Goal: Find specific page/section: Find specific page/section

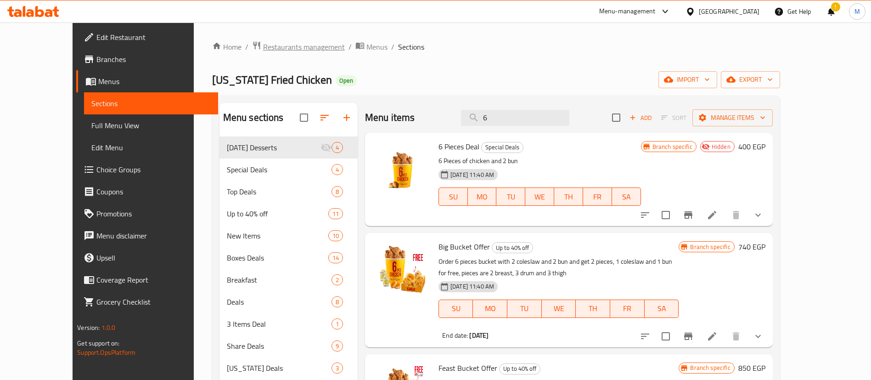
scroll to position [431, 0]
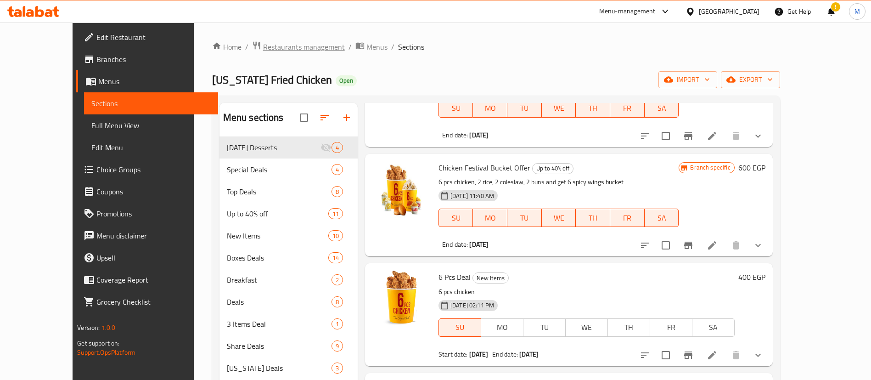
click at [266, 49] on span "Restaurants management" at bounding box center [304, 46] width 82 height 11
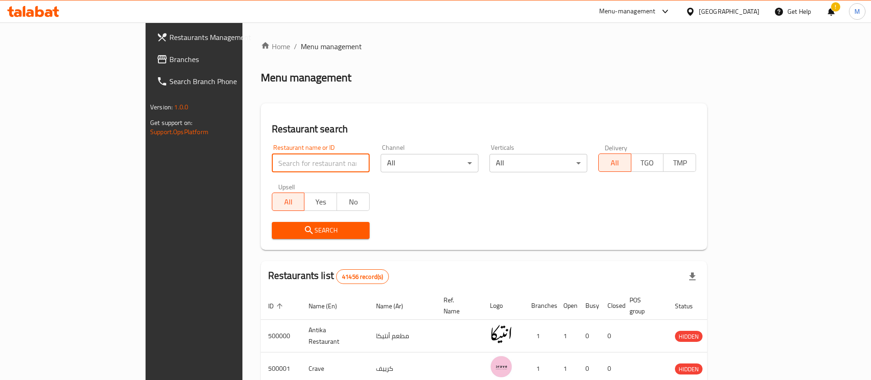
click at [272, 156] on input "search" at bounding box center [321, 163] width 98 height 18
type input "lebnany"
click button "Search" at bounding box center [321, 230] width 98 height 17
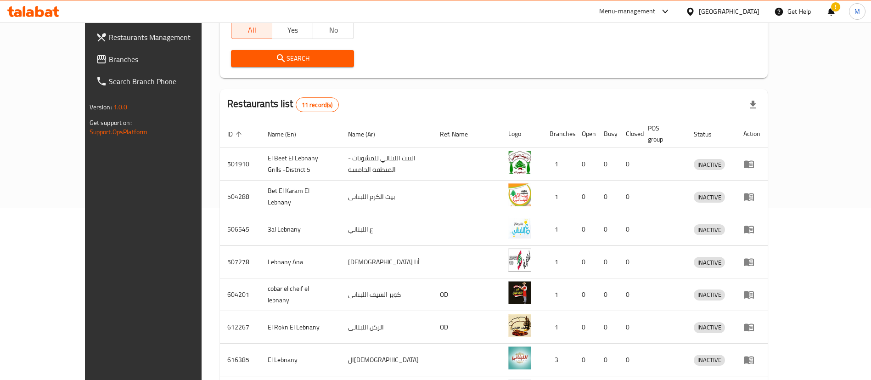
scroll to position [305, 0]
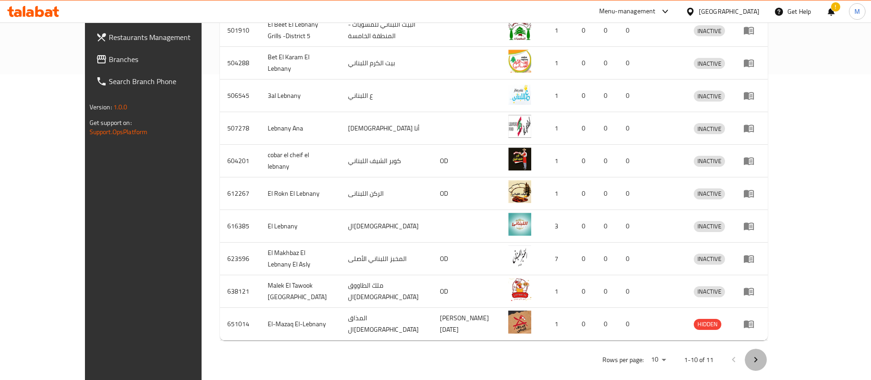
click at [767, 349] on button "Next page" at bounding box center [756, 360] width 22 height 22
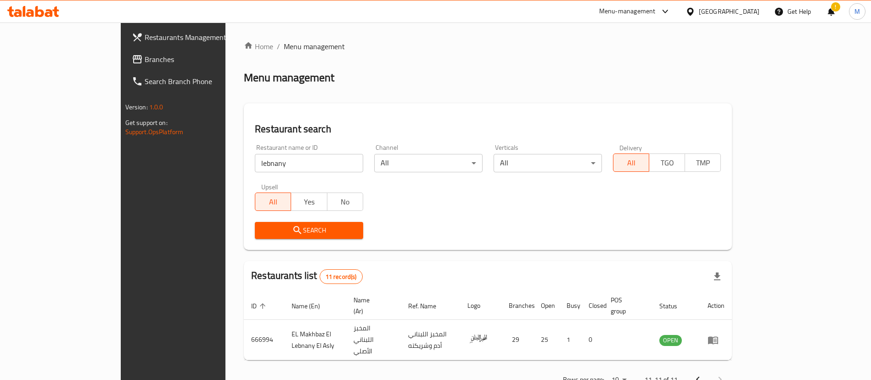
scroll to position [12, 0]
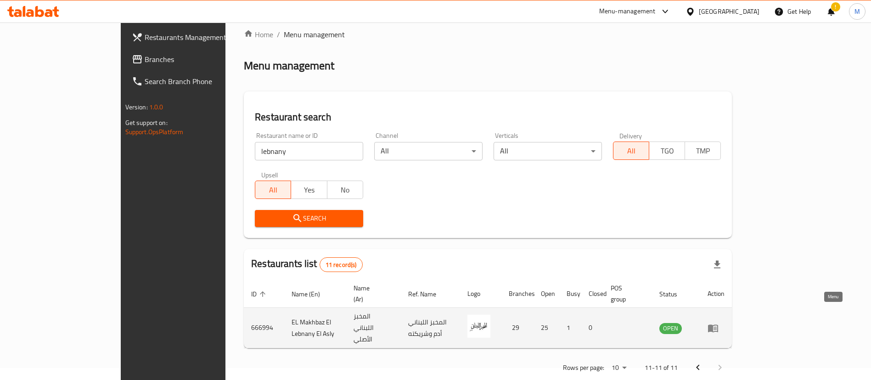
click at [719, 322] on icon "enhanced table" at bounding box center [713, 327] width 11 height 11
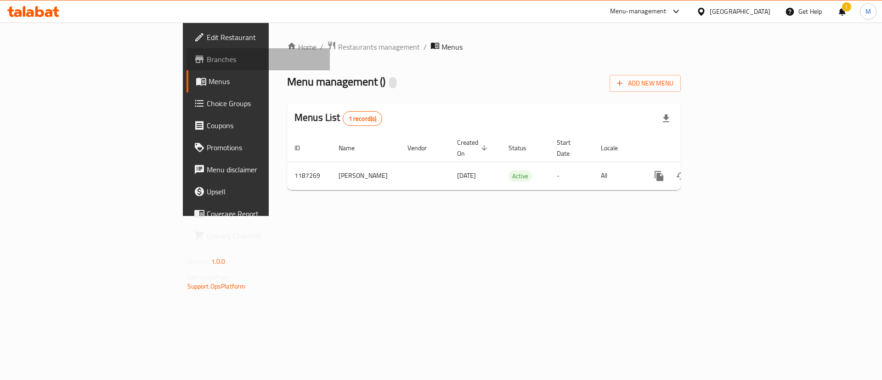
click at [207, 55] on span "Branches" at bounding box center [265, 59] width 116 height 11
